Goal: Obtain resource: Obtain resource

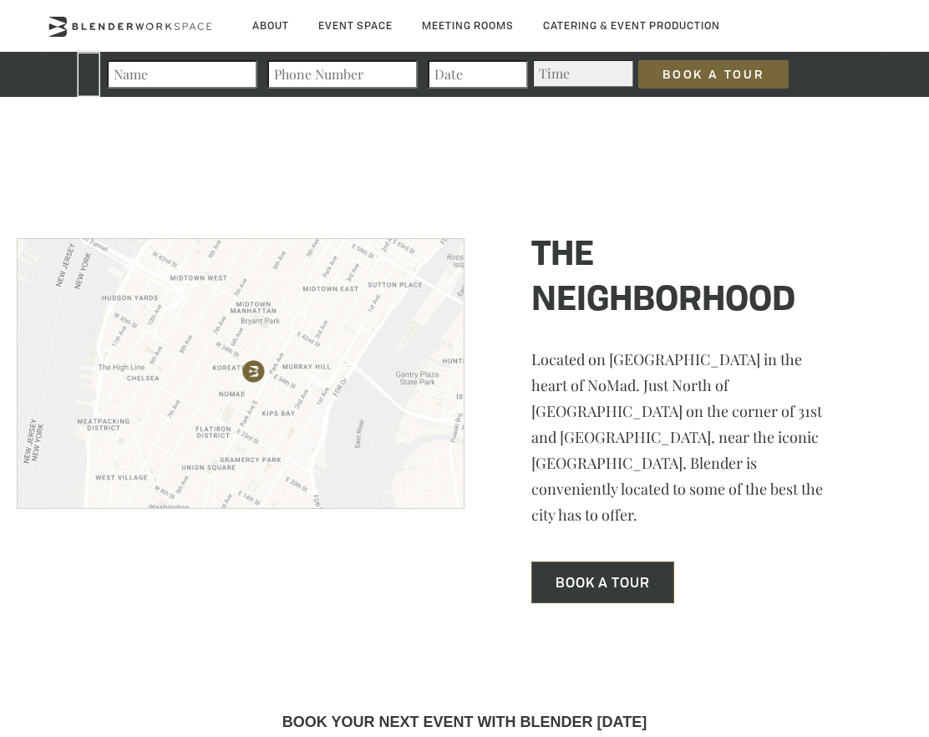
scroll to position [4907, 0]
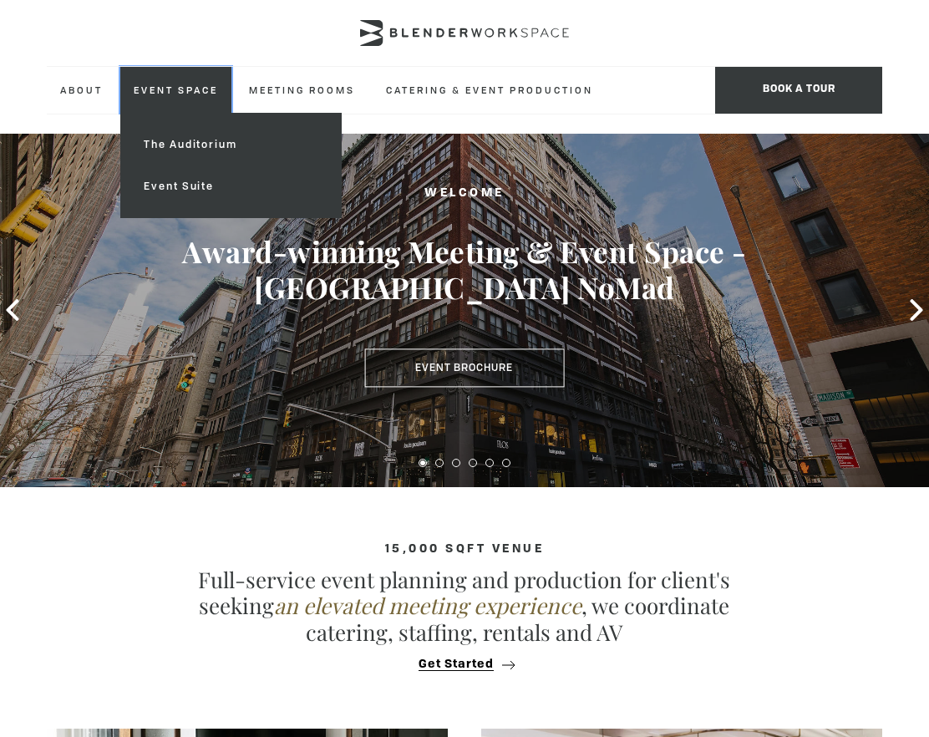
click at [175, 94] on link "Event Space" at bounding box center [175, 90] width 111 height 46
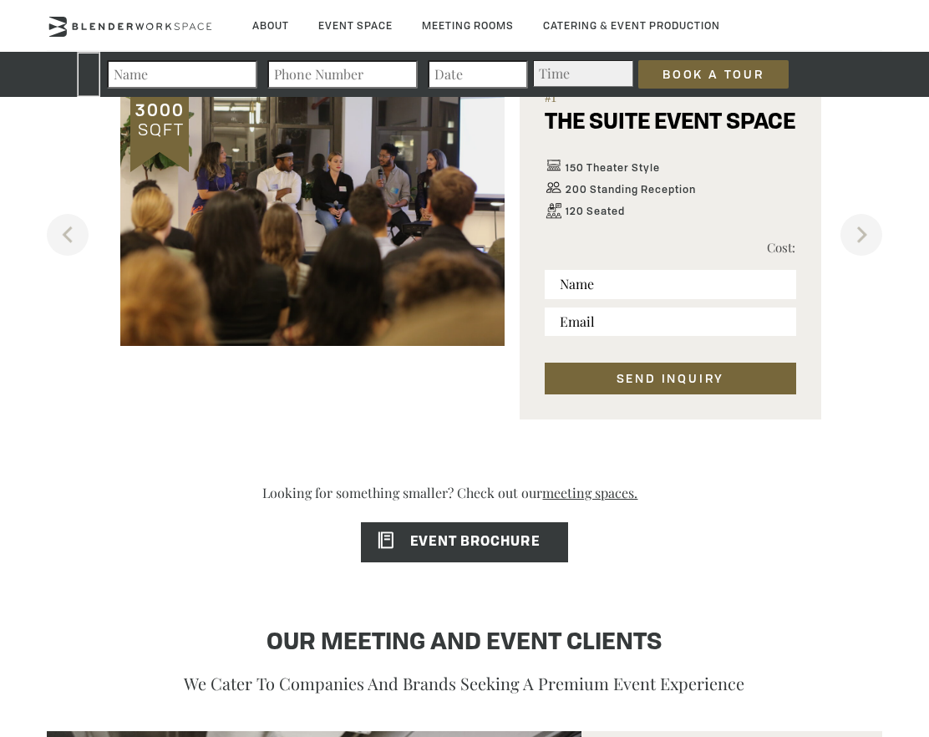
scroll to position [1210, 0]
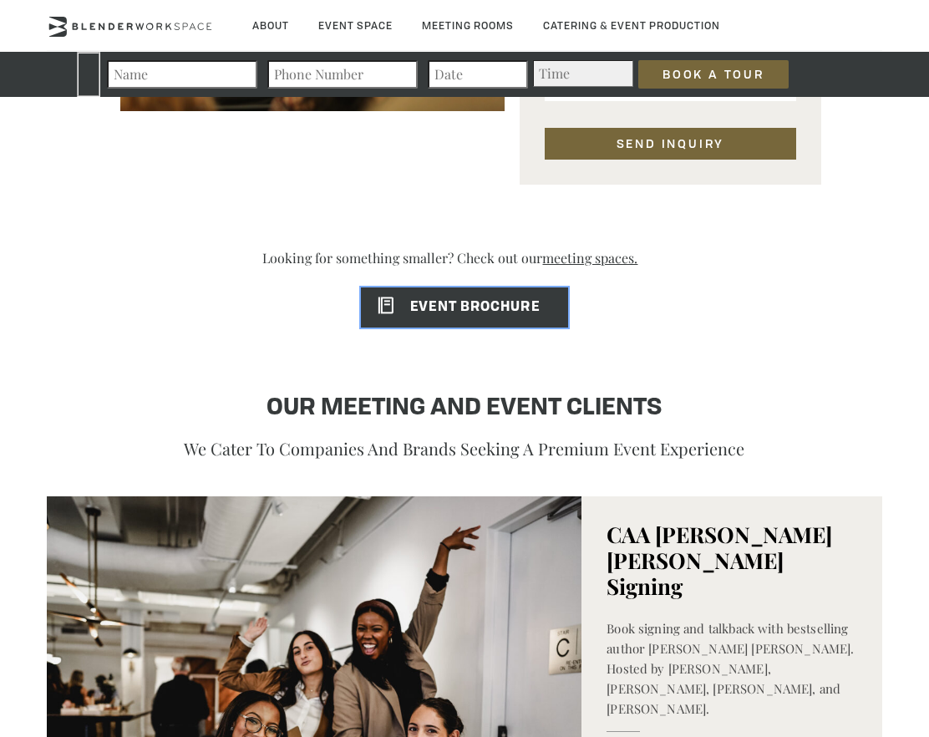
click at [443, 291] on link "EVENT BROCHURE" at bounding box center [464, 307] width 206 height 40
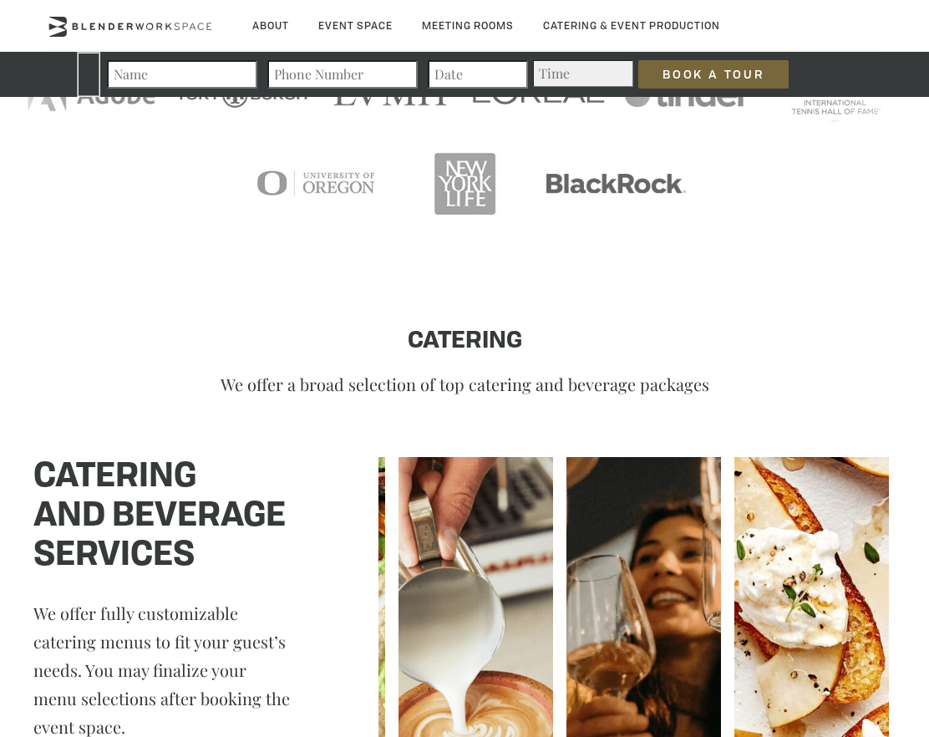
scroll to position [1870, 0]
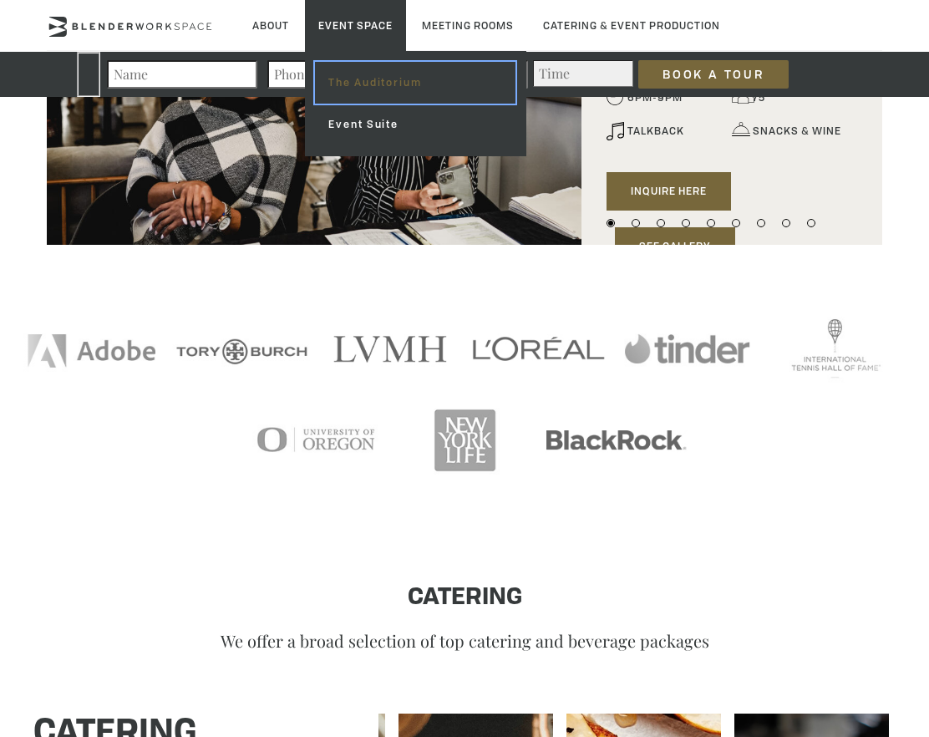
click at [439, 72] on link "The Auditorium" at bounding box center [415, 83] width 200 height 42
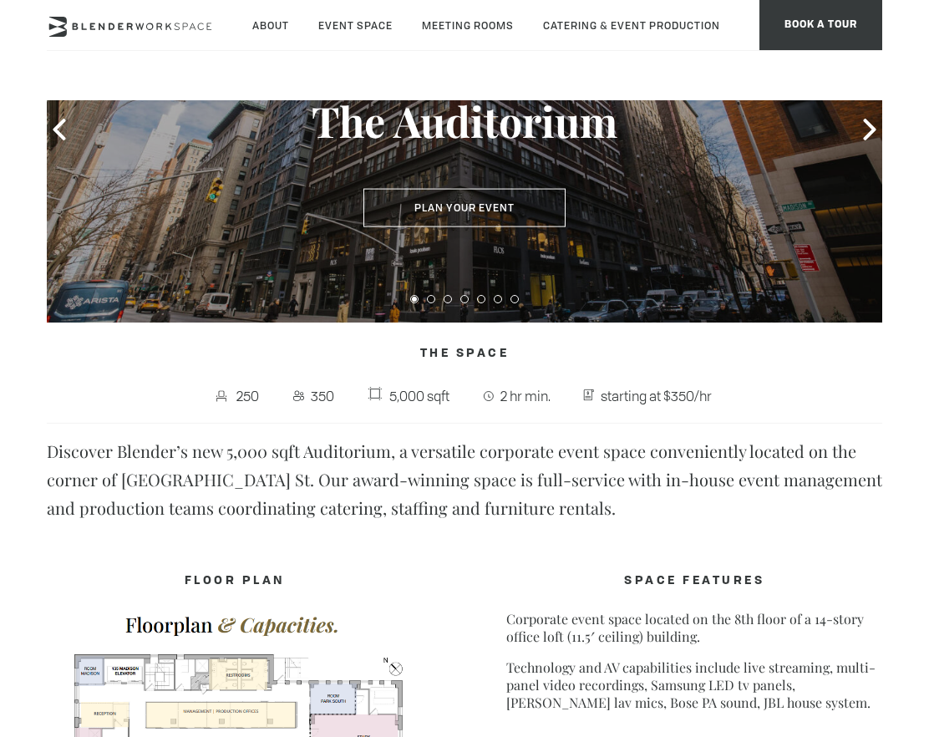
scroll to position [149, 0]
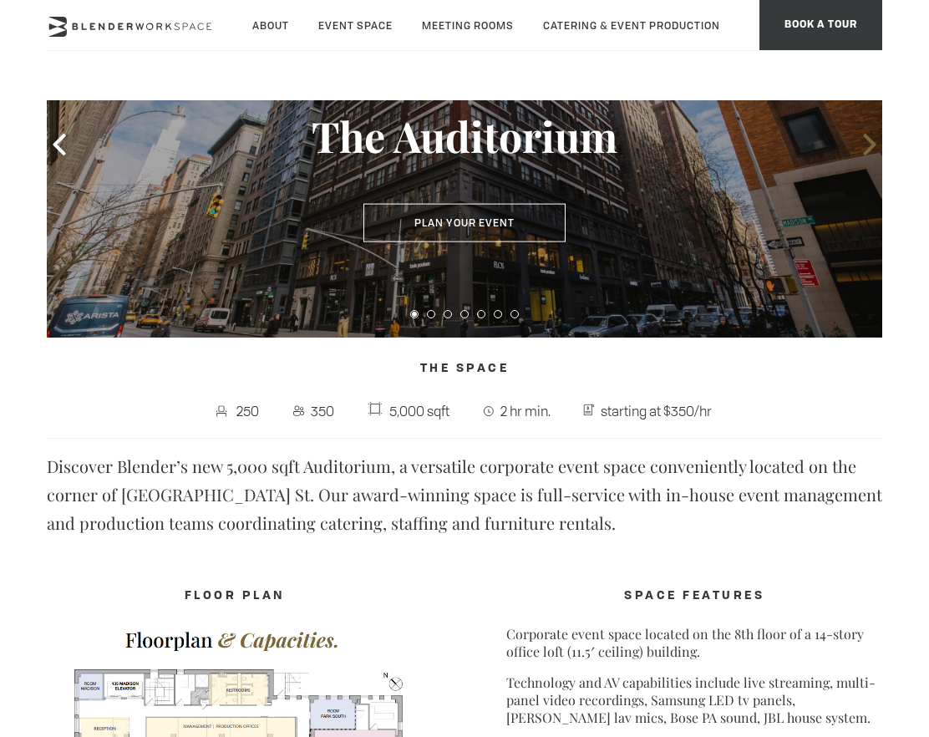
click at [862, 135] on icon at bounding box center [870, 145] width 22 height 22
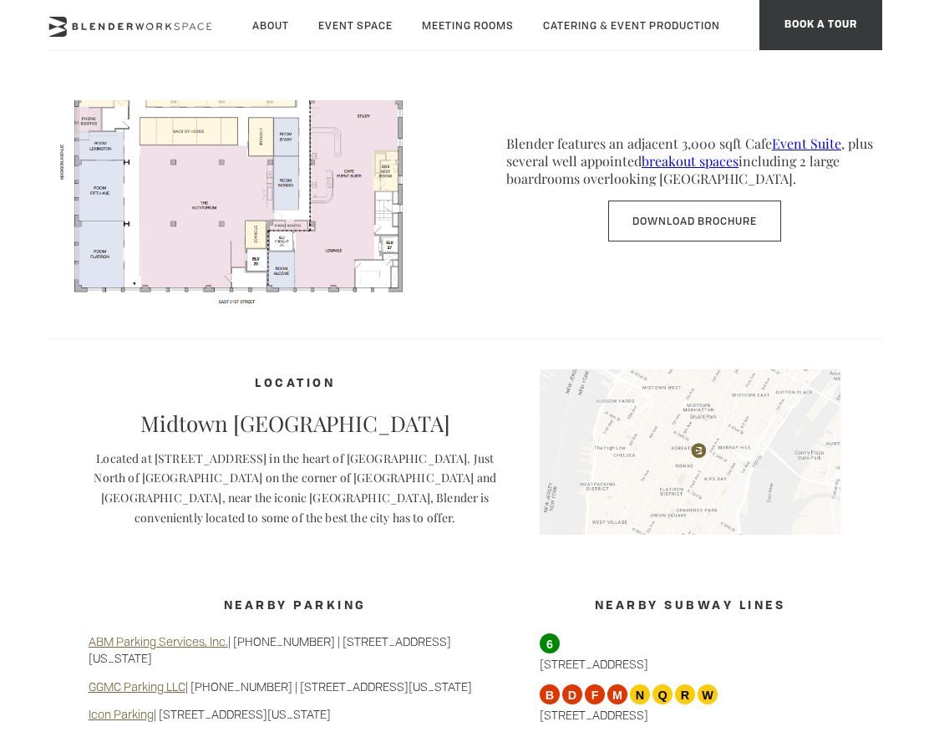
scroll to position [777, 0]
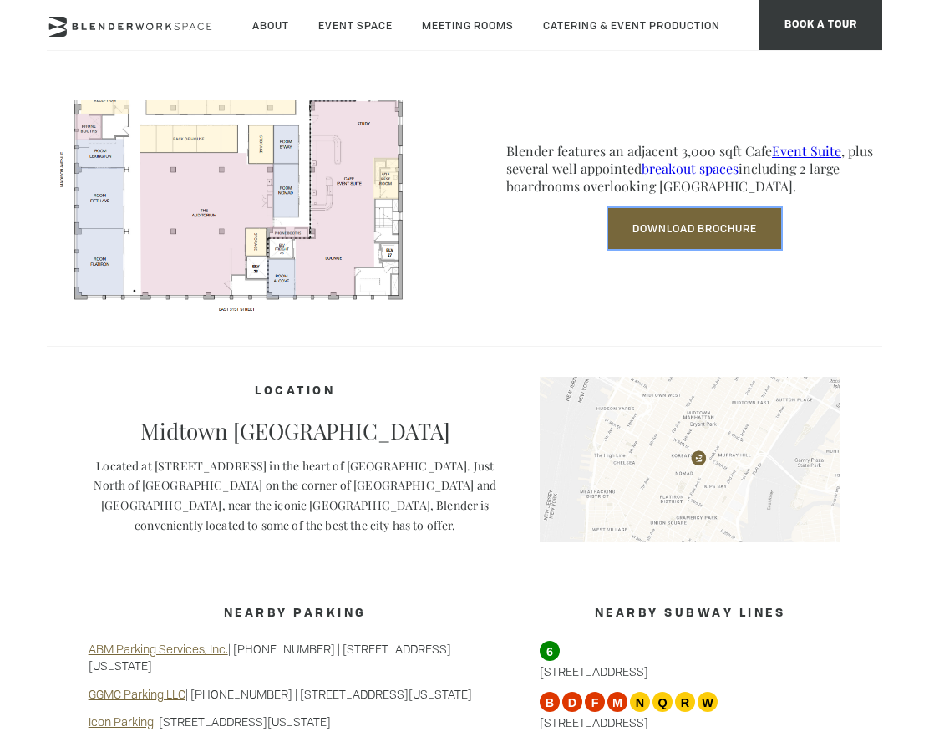
click at [669, 239] on link "Download Brochure" at bounding box center [694, 228] width 173 height 41
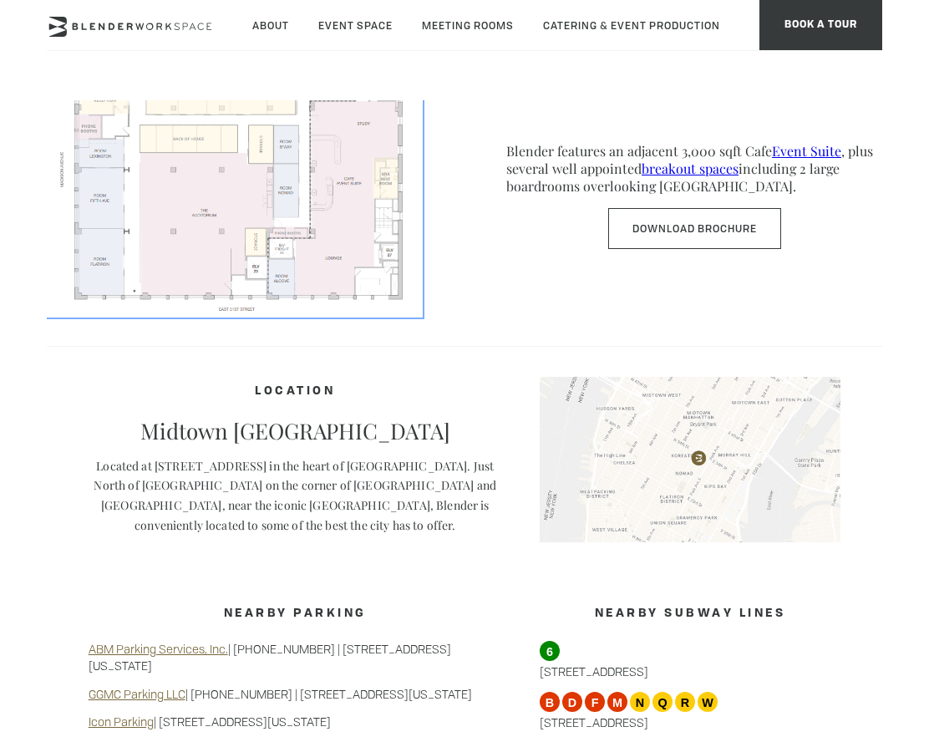
click at [307, 185] on img at bounding box center [235, 152] width 376 height 327
